Goal: Transaction & Acquisition: Book appointment/travel/reservation

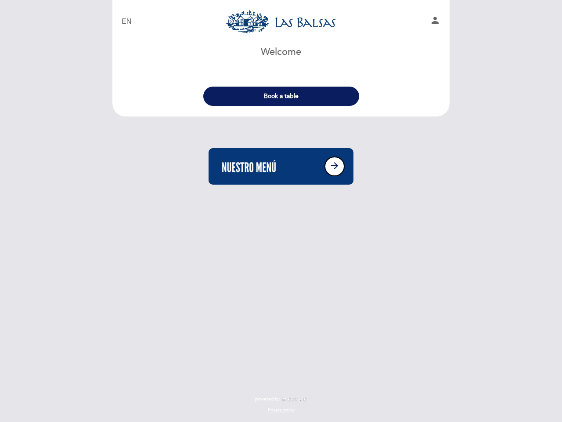
click at [281, 211] on div "EN ES PT [GEOGRAPHIC_DATA] person Welcome Welcome, Change user Book a table Sel…" at bounding box center [281, 112] width 351 height 225
click at [435, 22] on icon "person" at bounding box center [435, 20] width 11 height 11
click at [281, 96] on button "Book a table" at bounding box center [281, 96] width 156 height 19
click at [335, 166] on div "EN ES PT [GEOGRAPHIC_DATA] person Welcome Welcome, Change user Book a table Sel…" at bounding box center [281, 97] width 351 height 194
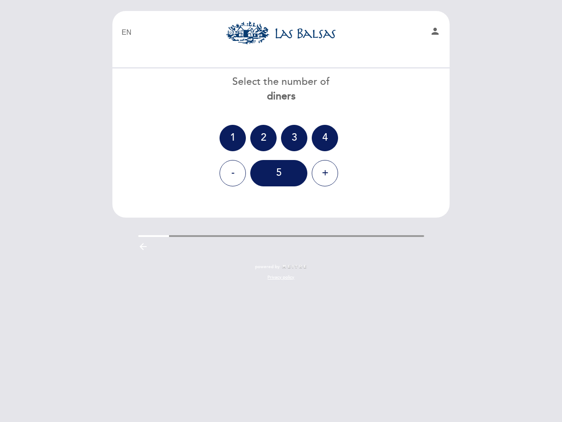
click at [339, 245] on div "arrow_backward" at bounding box center [281, 248] width 287 height 14
